Goal: Find specific page/section: Find specific page/section

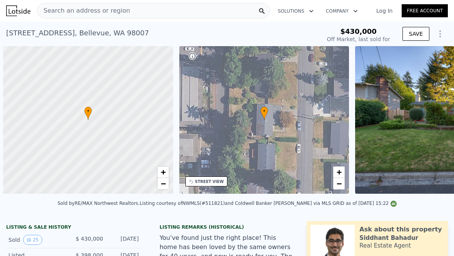
scroll to position [0, 3]
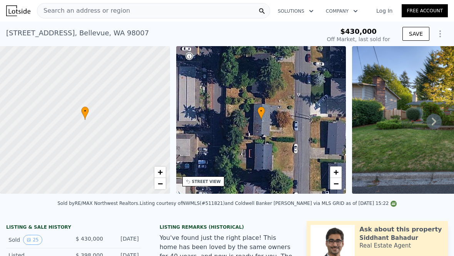
click at [172, 10] on div "Search an address or region" at bounding box center [153, 10] width 233 height 15
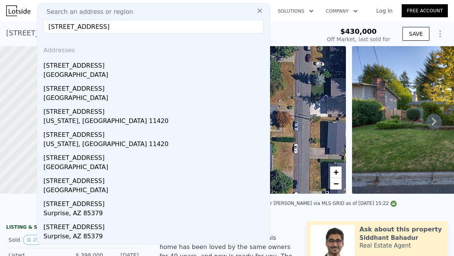
click at [169, 11] on div "Search an address or region" at bounding box center [153, 11] width 226 height 9
click at [151, 24] on input "[STREET_ADDRESS]" at bounding box center [153, 27] width 220 height 14
paste input "[STREET_ADDRESS]"
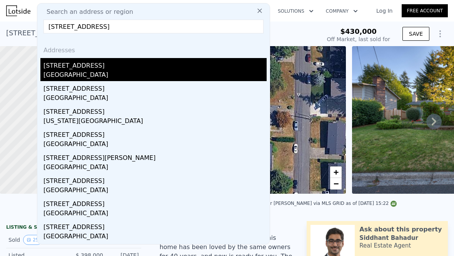
type input "[STREET_ADDRESS]"
click at [113, 72] on div "[GEOGRAPHIC_DATA]" at bounding box center [154, 75] width 223 height 11
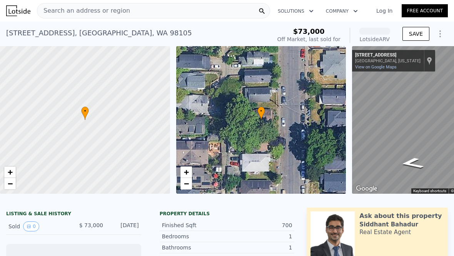
click at [132, 34] on div "[STREET_ADDRESS]" at bounding box center [99, 33] width 186 height 11
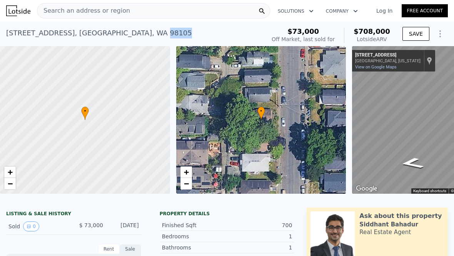
click at [132, 34] on div "[STREET_ADDRESS]" at bounding box center [99, 33] width 186 height 11
